Goal: Task Accomplishment & Management: Manage account settings

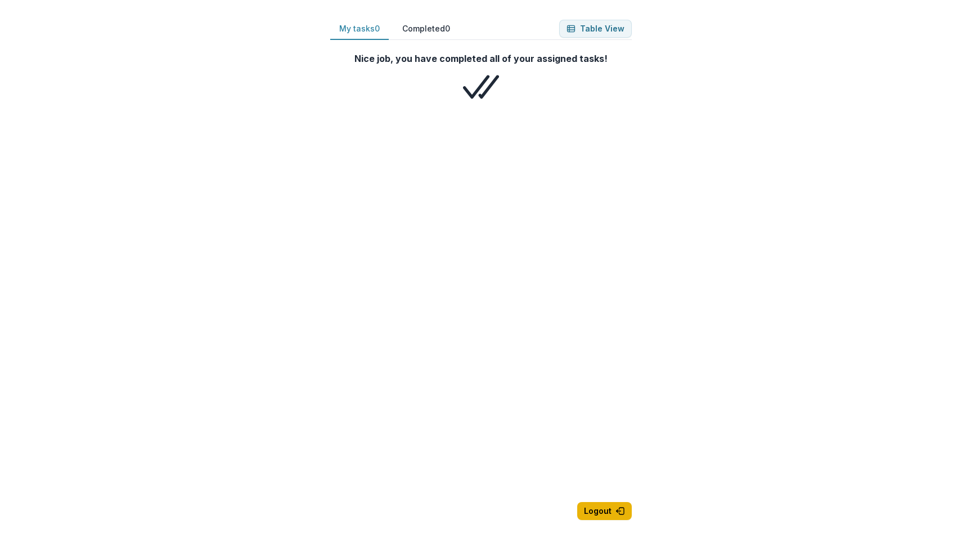
click at [602, 510] on button "Logout" at bounding box center [604, 511] width 55 height 18
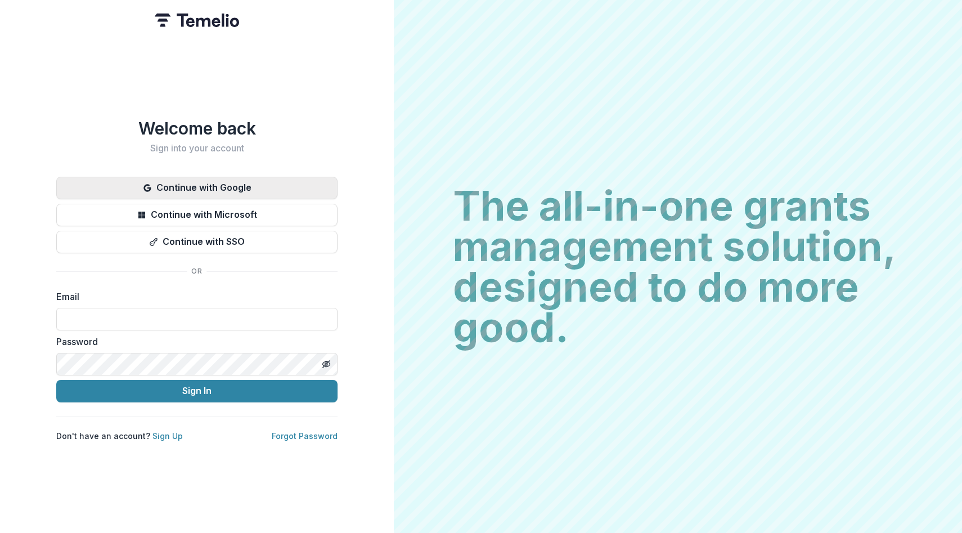
click at [204, 188] on button "Continue with Google" at bounding box center [196, 188] width 281 height 22
